Goal: Task Accomplishment & Management: Complete application form

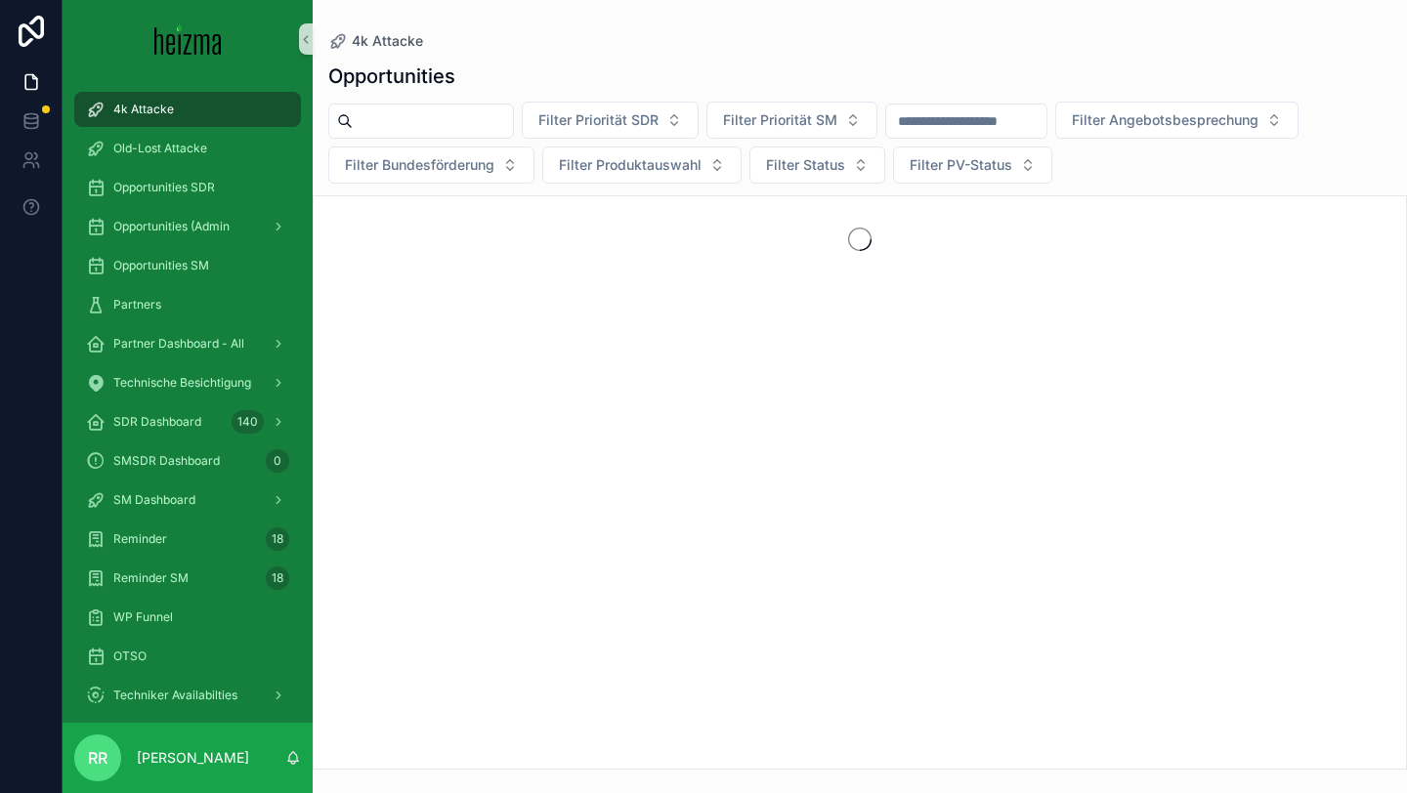
click at [0, 792] on nordpass-portal at bounding box center [0, 793] width 0 height 0
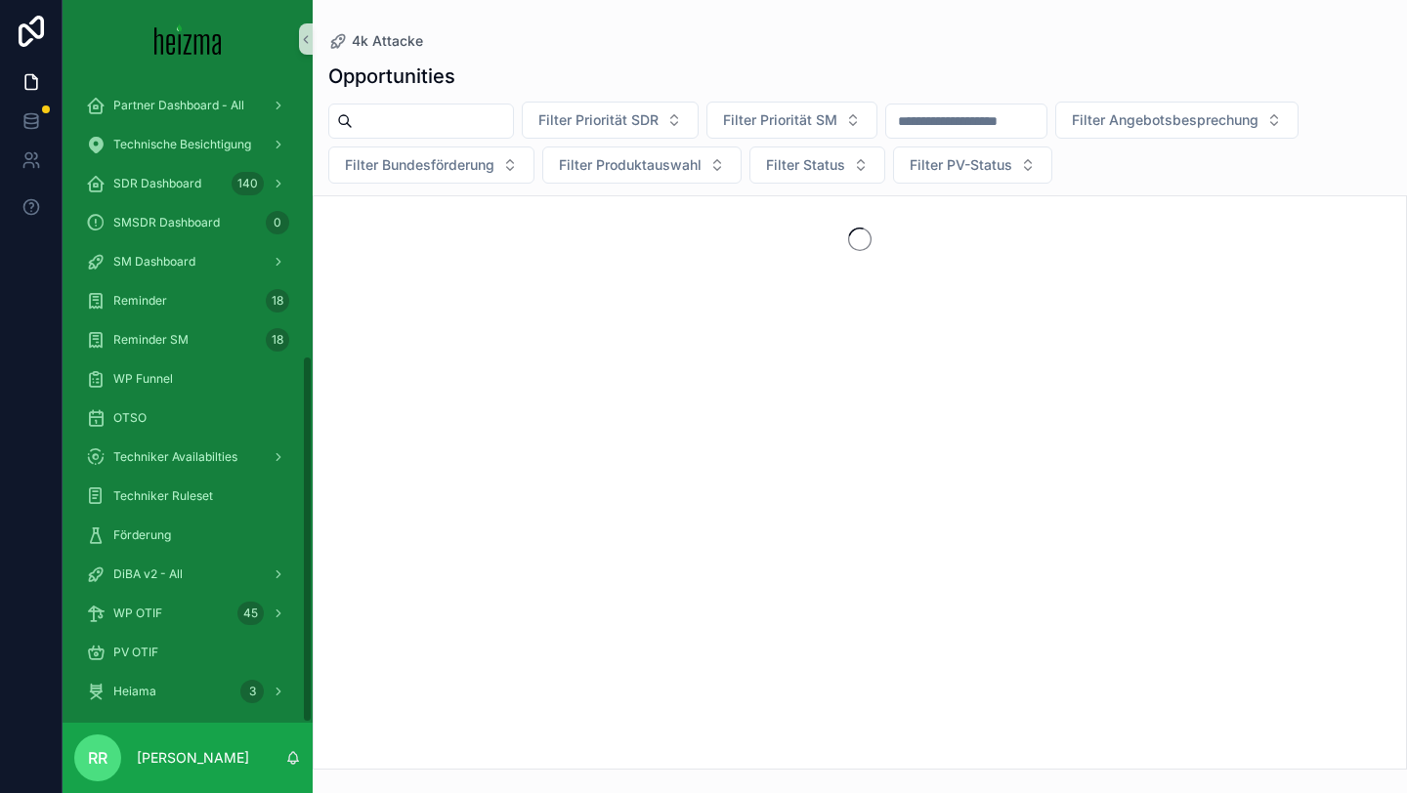
scroll to position [485, 0]
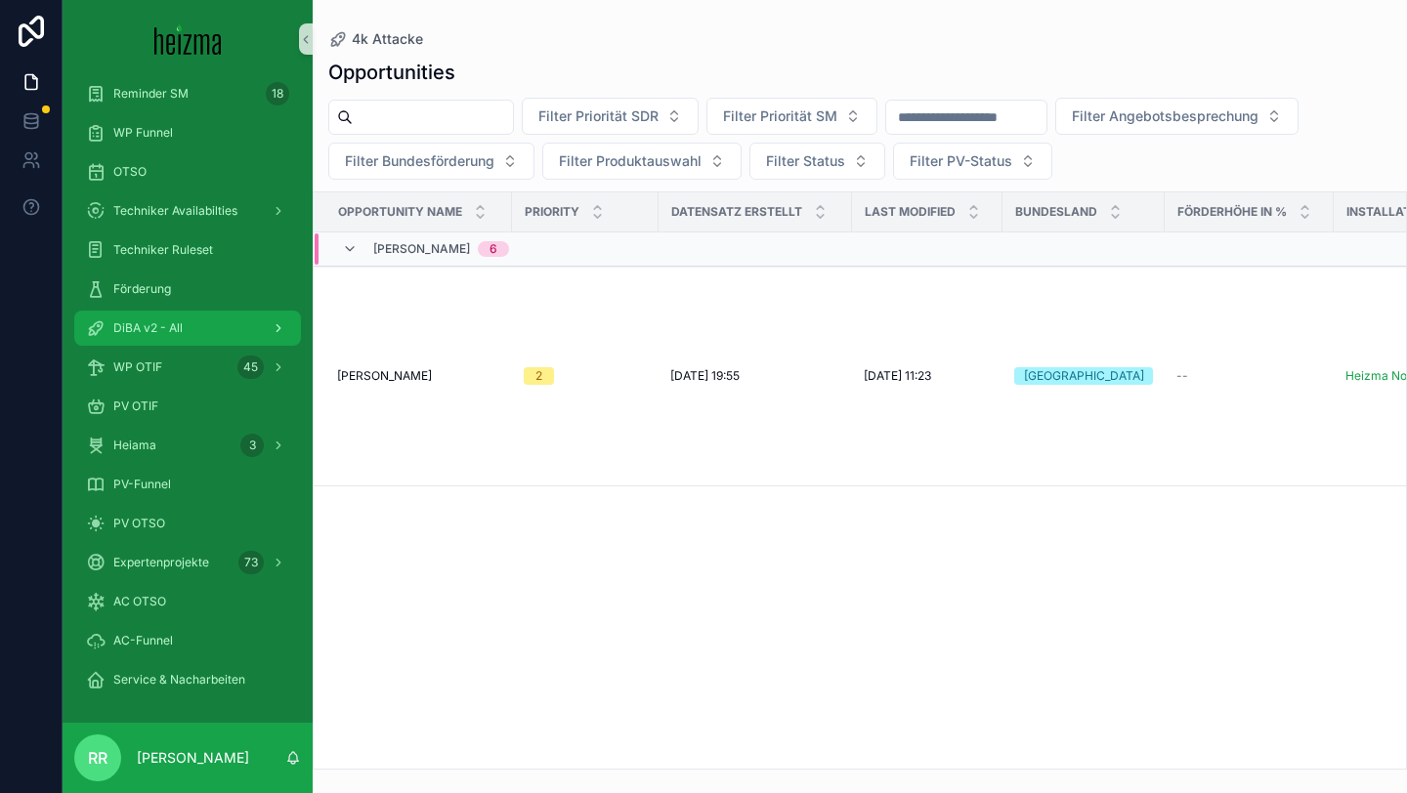
click at [191, 319] on div "DiBA v2 - All" at bounding box center [187, 328] width 203 height 31
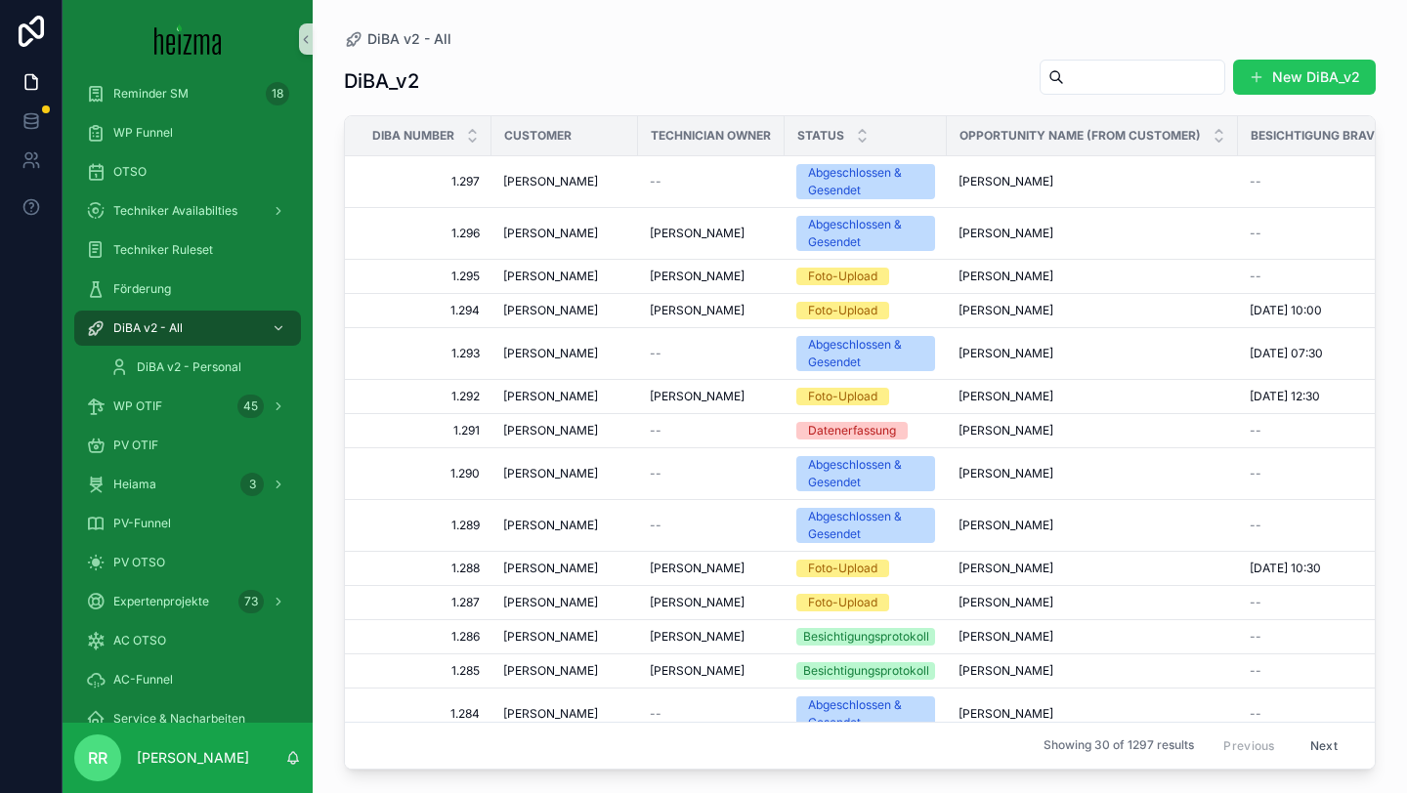
click at [1084, 79] on input "scrollable content" at bounding box center [1144, 77] width 160 height 27
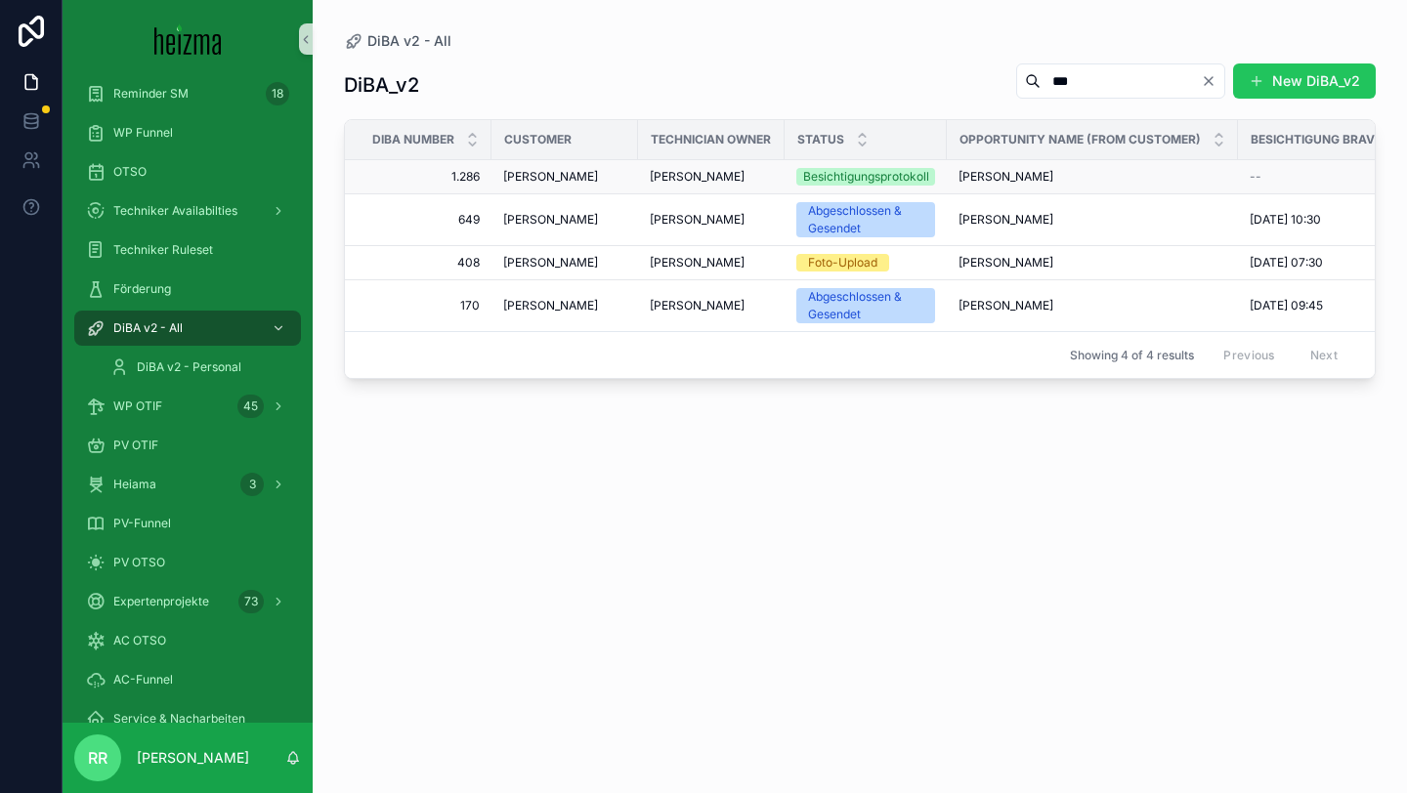
type input "***"
click at [598, 180] on span "[PERSON_NAME]" at bounding box center [550, 177] width 95 height 16
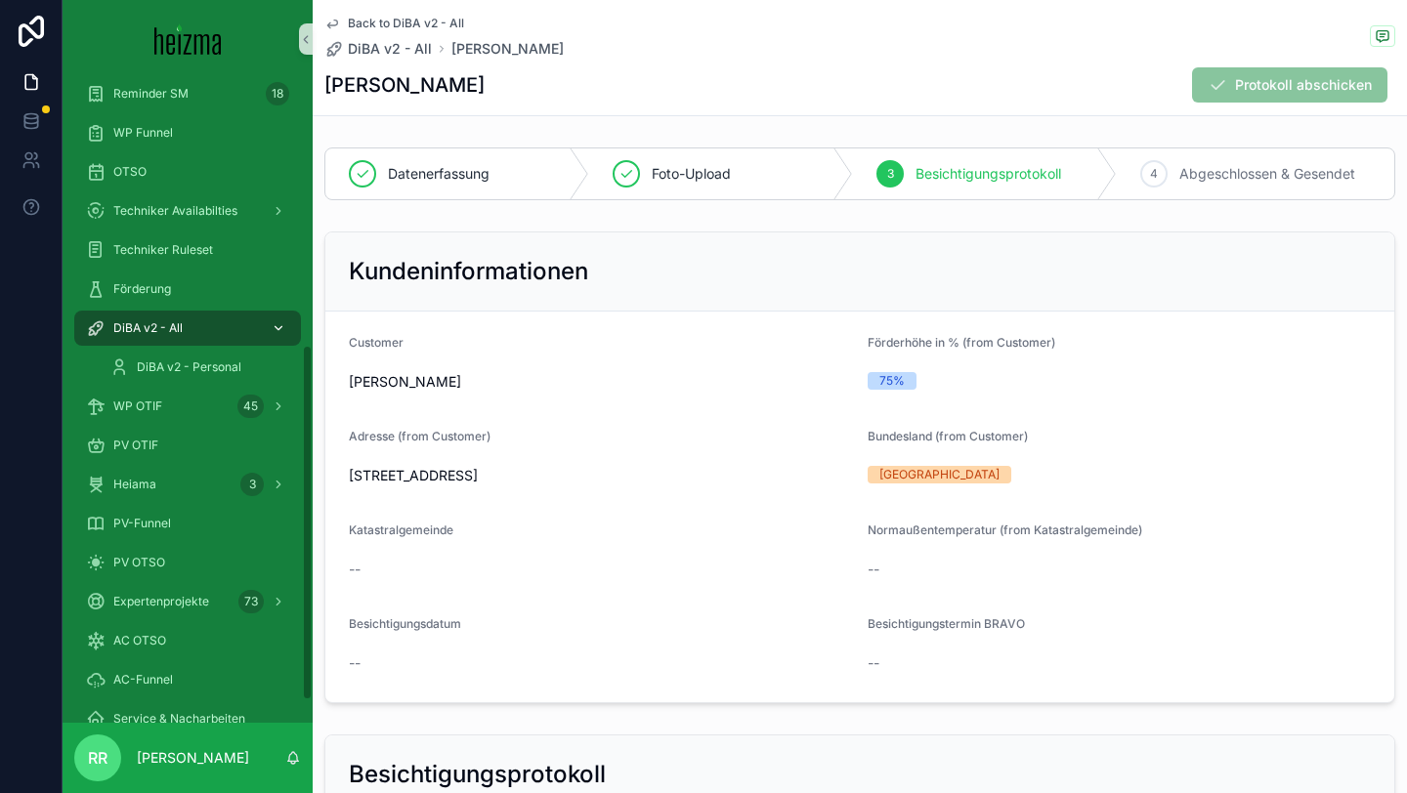
click at [222, 332] on div "DiBA v2 - All" at bounding box center [187, 328] width 203 height 31
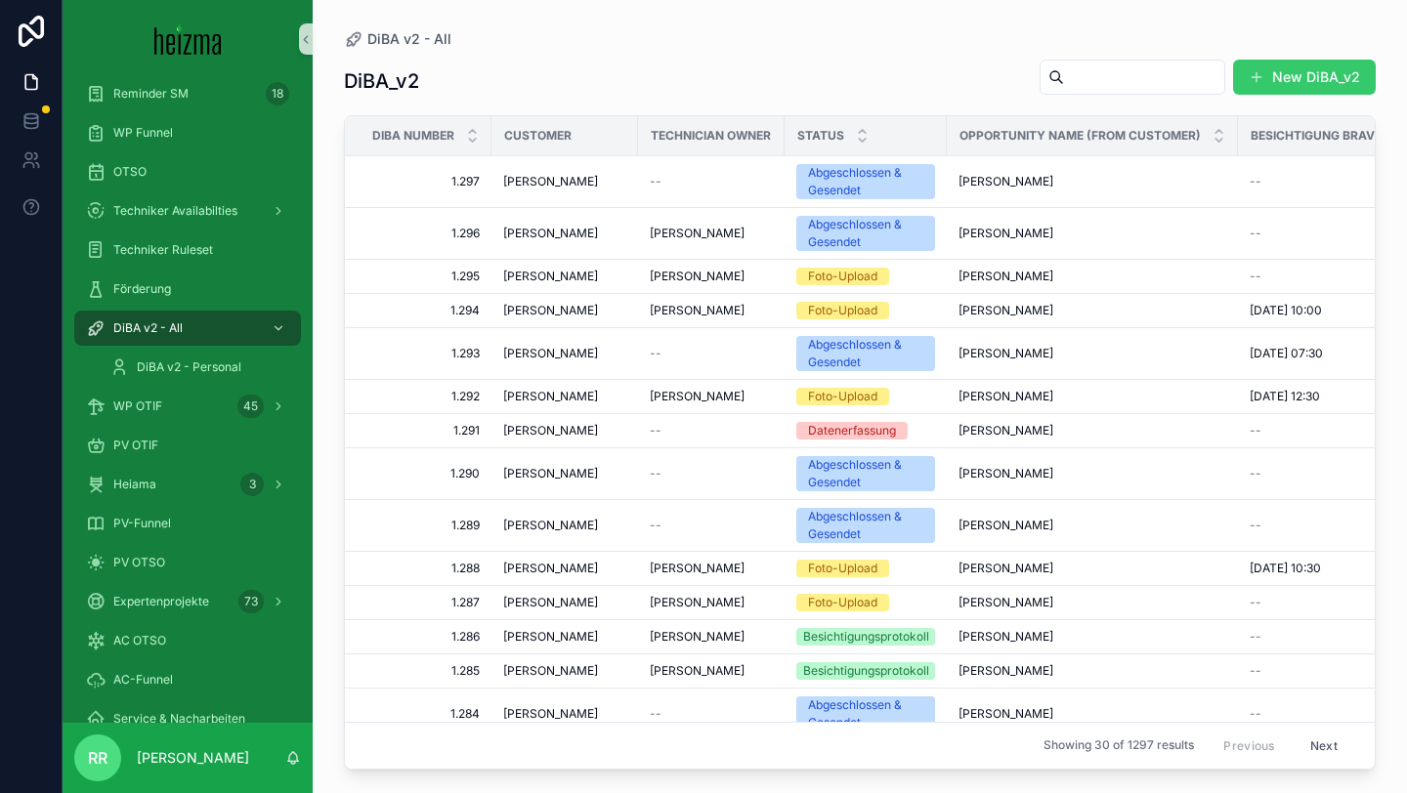
click at [1298, 80] on button "New DiBA_v2" at bounding box center [1304, 77] width 143 height 35
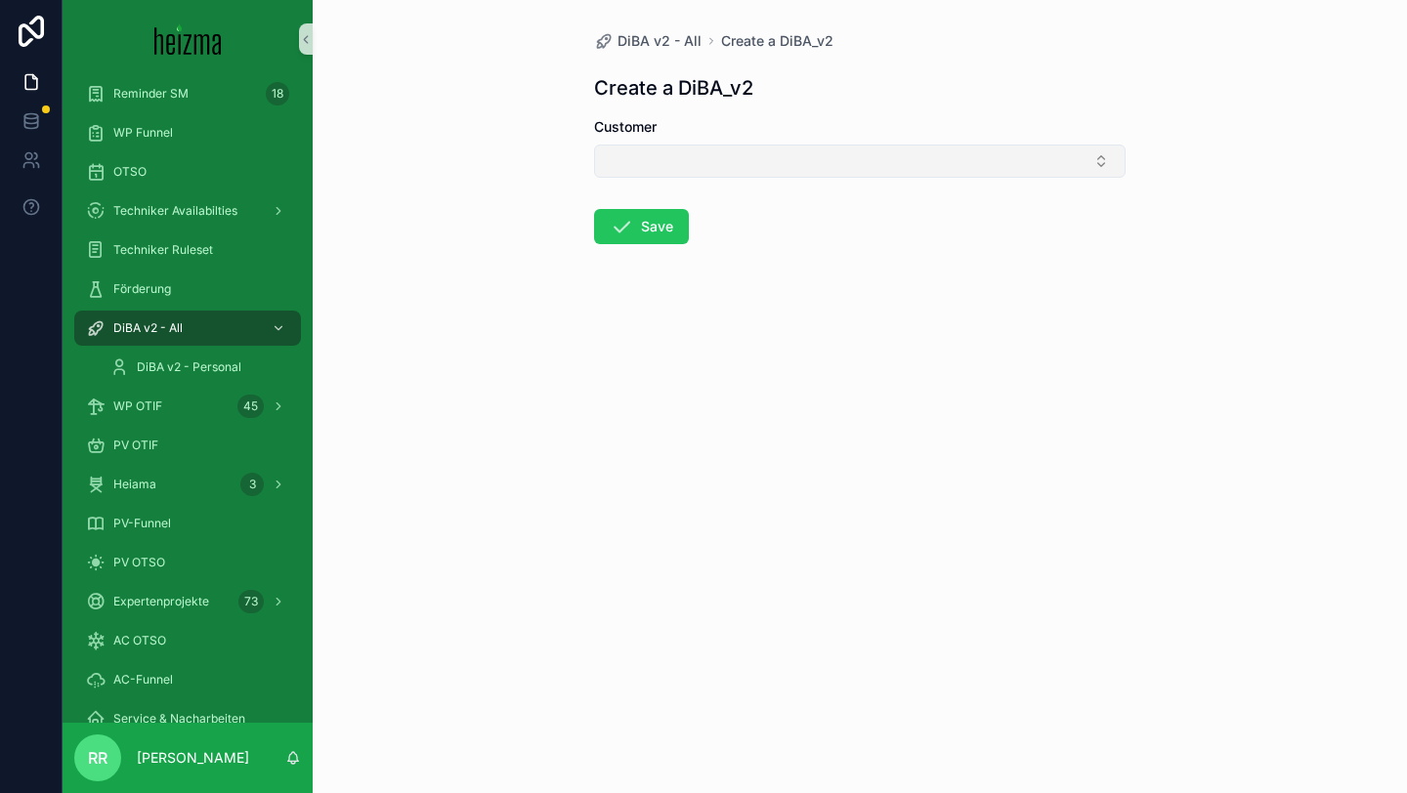
click at [895, 163] on button "Select Button" at bounding box center [859, 161] width 531 height 33
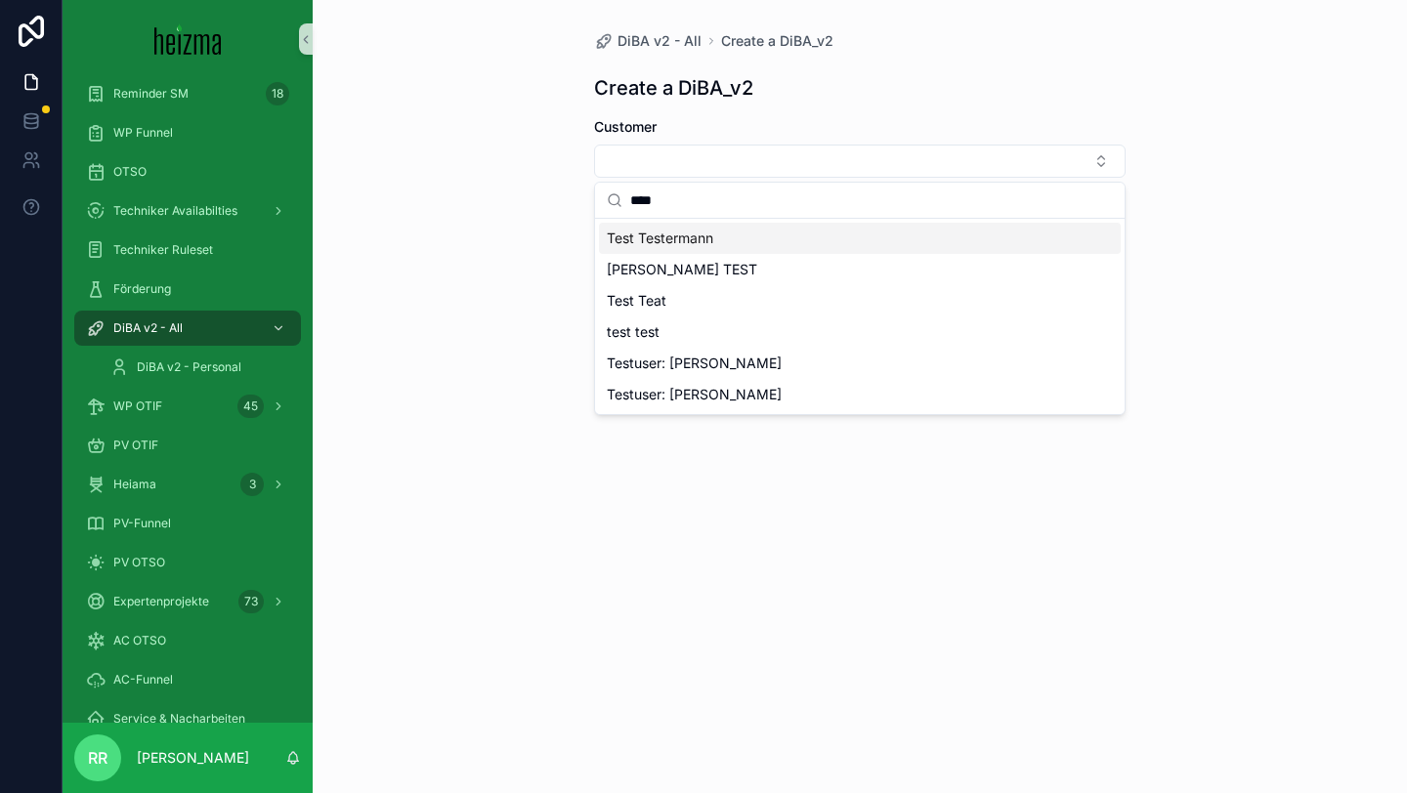
type input "****"
click at [749, 233] on div "Test Testermann" at bounding box center [860, 238] width 522 height 31
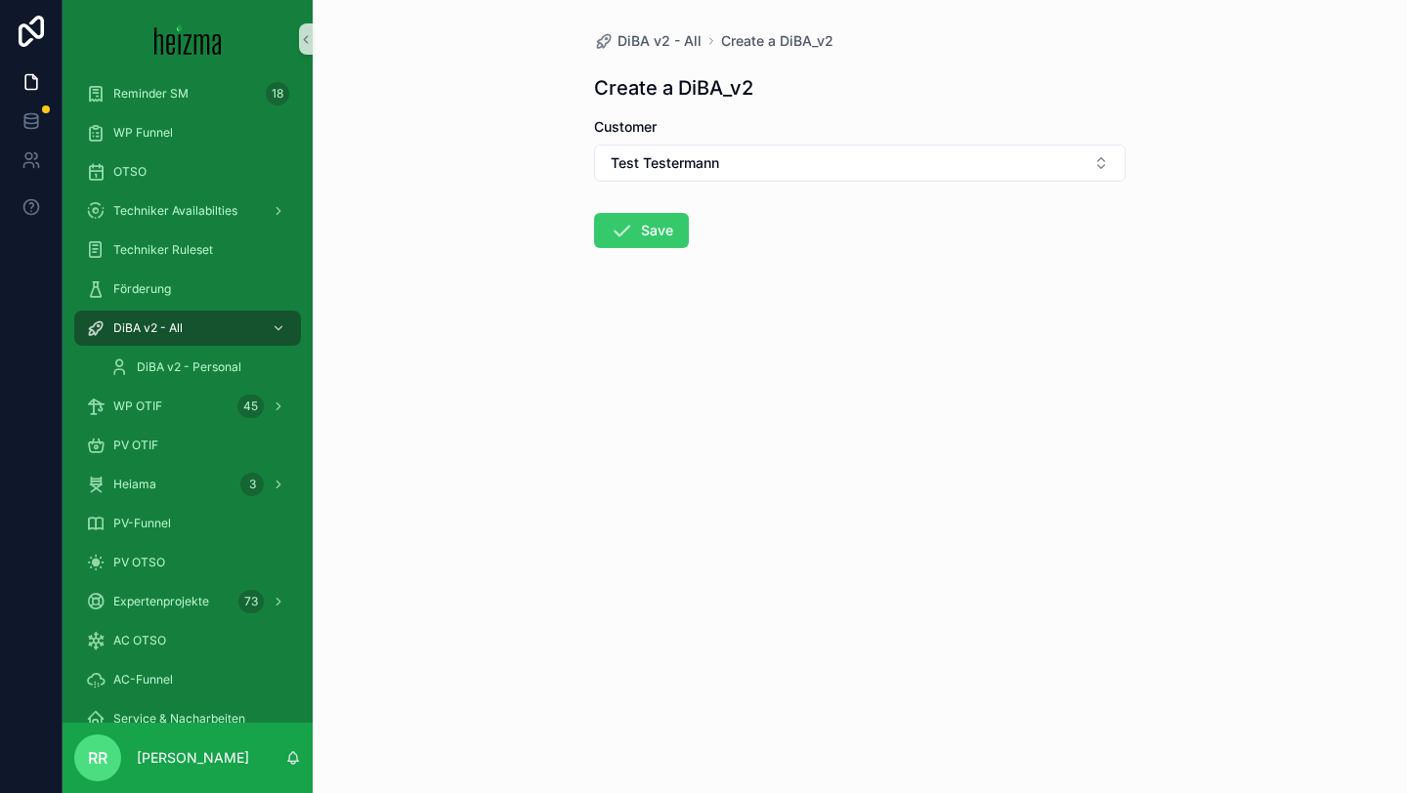
click at [660, 243] on button "Save" at bounding box center [641, 230] width 95 height 35
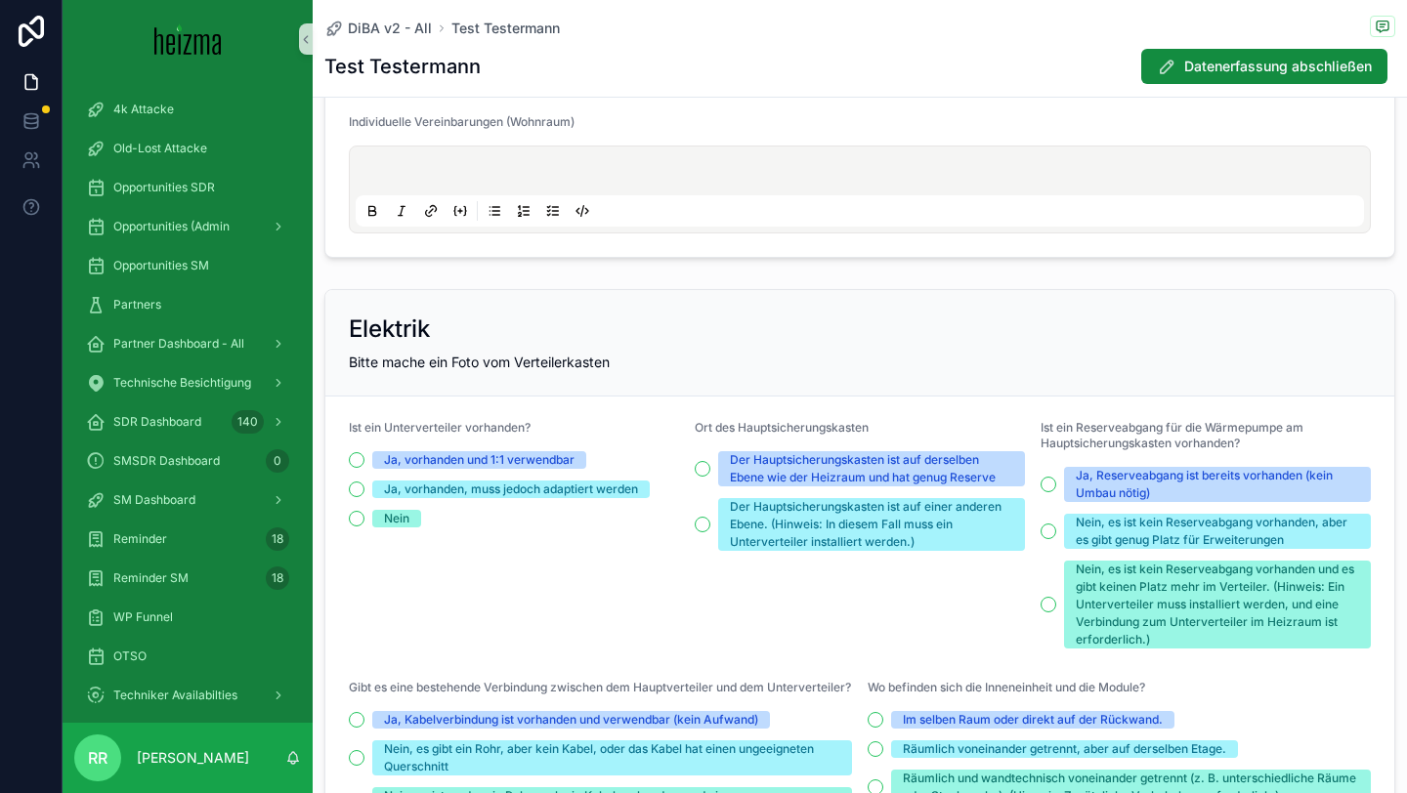
scroll to position [3831, 0]
